Goal: Task Accomplishment & Management: Use online tool/utility

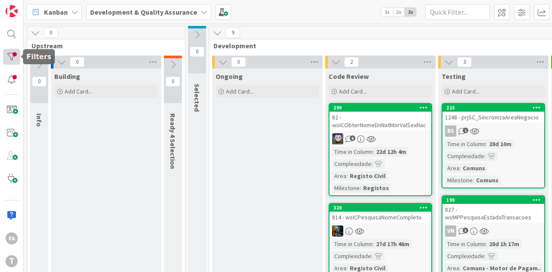
click at [6, 62] on div at bounding box center [11, 57] width 17 height 16
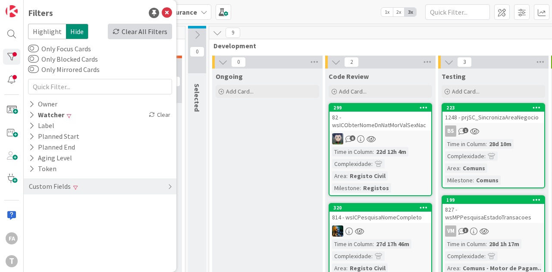
click at [151, 31] on div "Clear All Filters" at bounding box center [140, 32] width 64 height 16
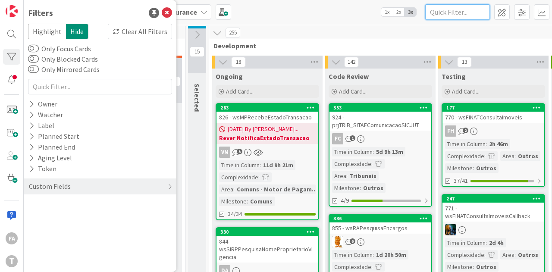
click at [445, 16] on input "text" at bounding box center [457, 12] width 65 height 16
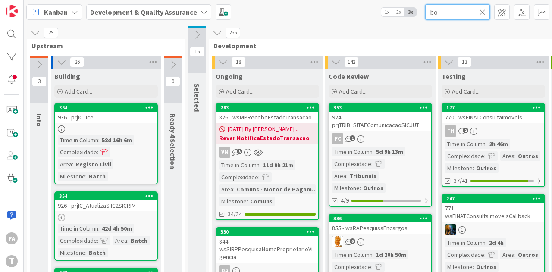
type input "b"
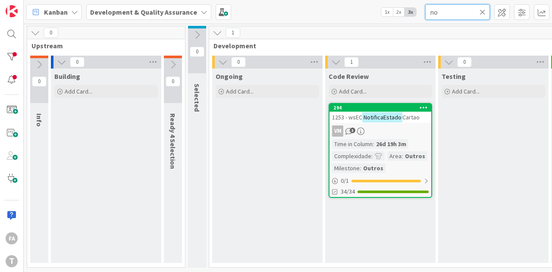
type input "n"
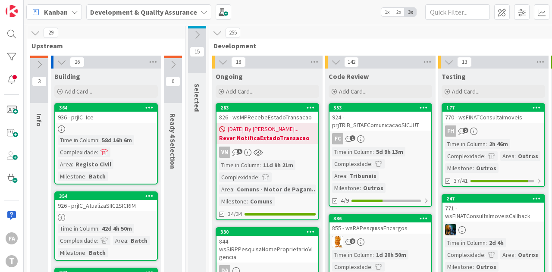
click at [296, 127] on div "[DATE] By [PERSON_NAME]... Rever NotificaEstadoTransacao" at bounding box center [267, 133] width 102 height 21
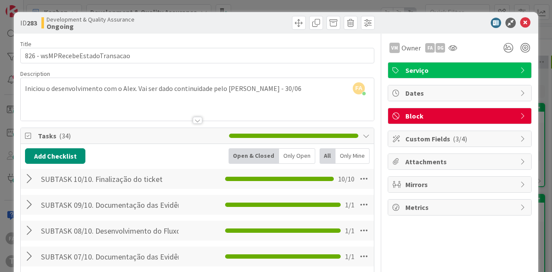
click at [444, 115] on span "Block" at bounding box center [460, 116] width 110 height 10
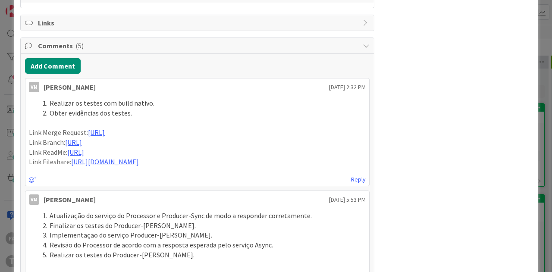
scroll to position [424, 0]
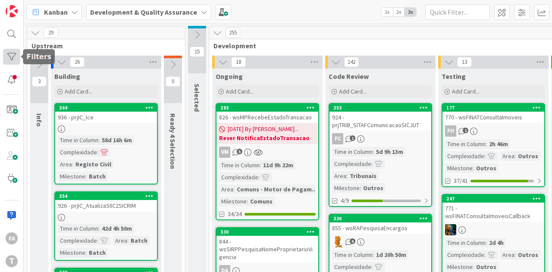
click at [8, 49] on div at bounding box center [11, 57] width 17 height 16
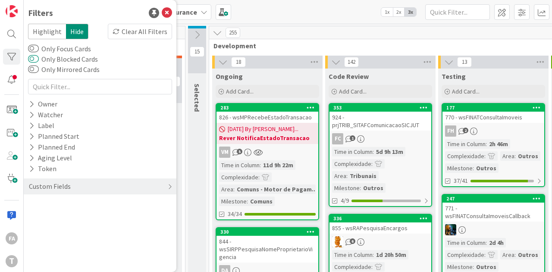
click at [31, 57] on button "Only Blocked Cards" at bounding box center [33, 59] width 11 height 9
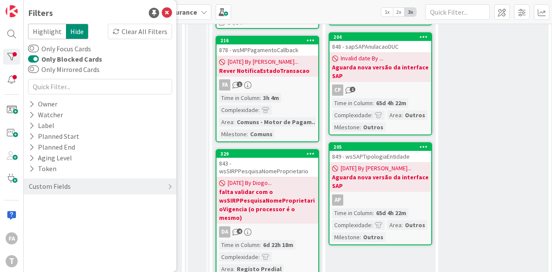
scroll to position [92, 0]
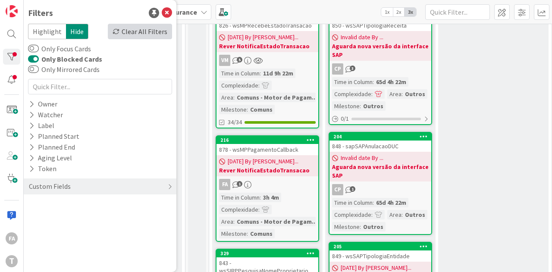
click at [119, 30] on icon at bounding box center [116, 31] width 7 height 7
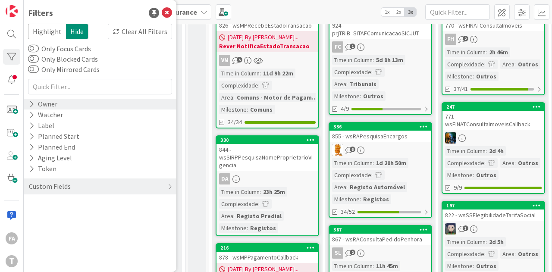
click at [51, 103] on div "Owner" at bounding box center [43, 104] width 30 height 11
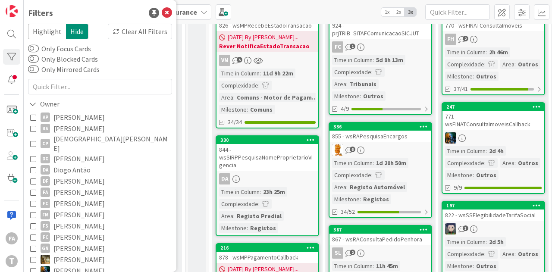
click at [75, 187] on span "[PERSON_NAME]" at bounding box center [78, 192] width 51 height 11
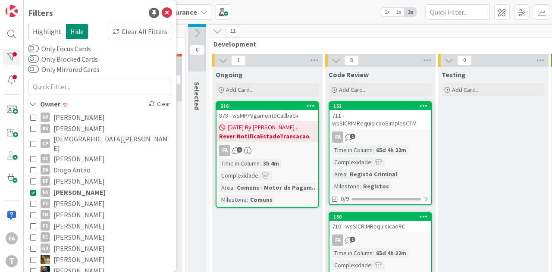
scroll to position [0, 0]
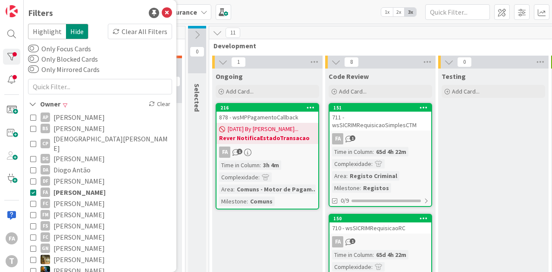
click at [284, 118] on div "878 - wsMPPagamentoCallback" at bounding box center [267, 117] width 102 height 11
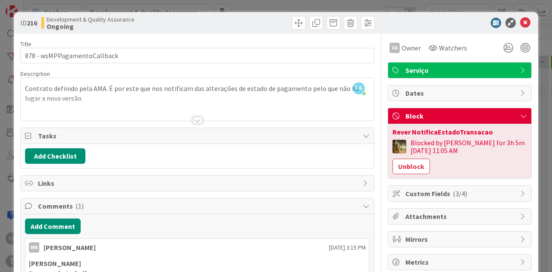
click at [193, 118] on div at bounding box center [197, 120] width 9 height 7
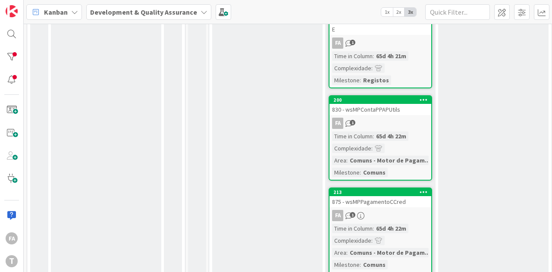
scroll to position [623, 0]
